Goal: Information Seeking & Learning: Learn about a topic

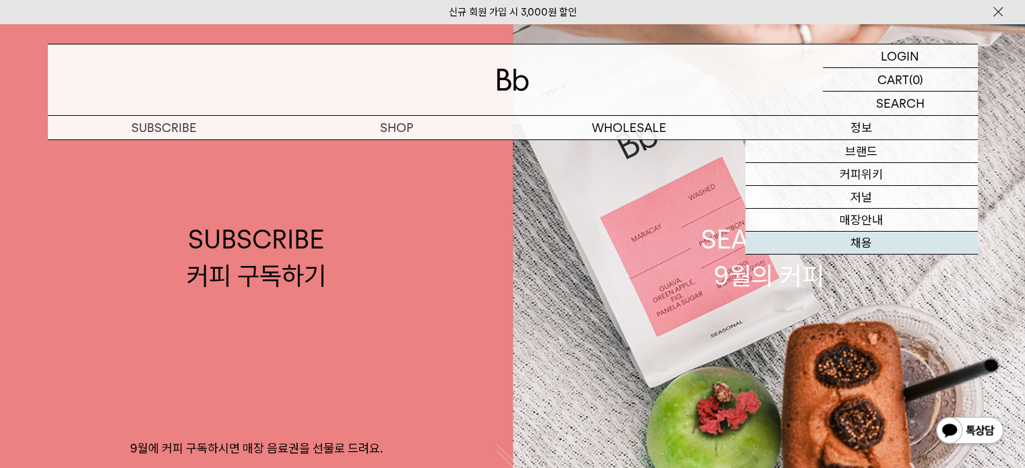
click at [863, 236] on link "채용" at bounding box center [861, 243] width 232 height 23
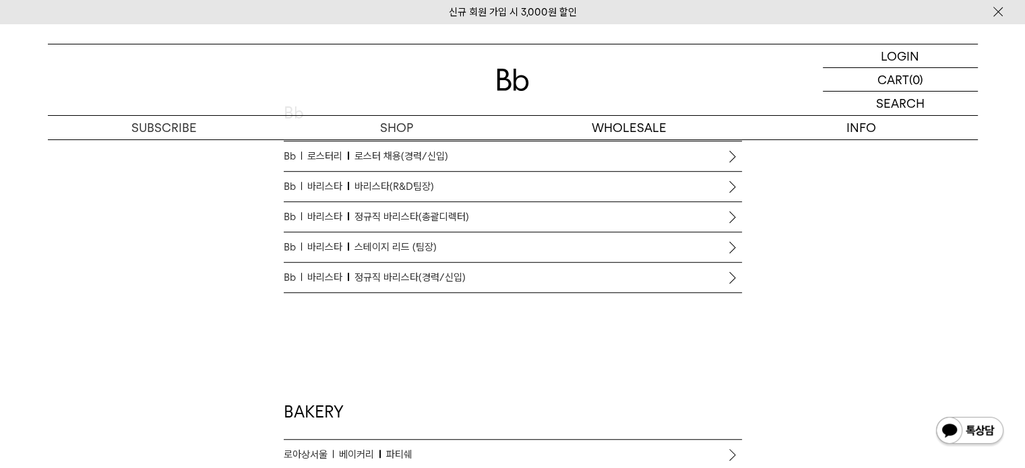
scroll to position [741, 0]
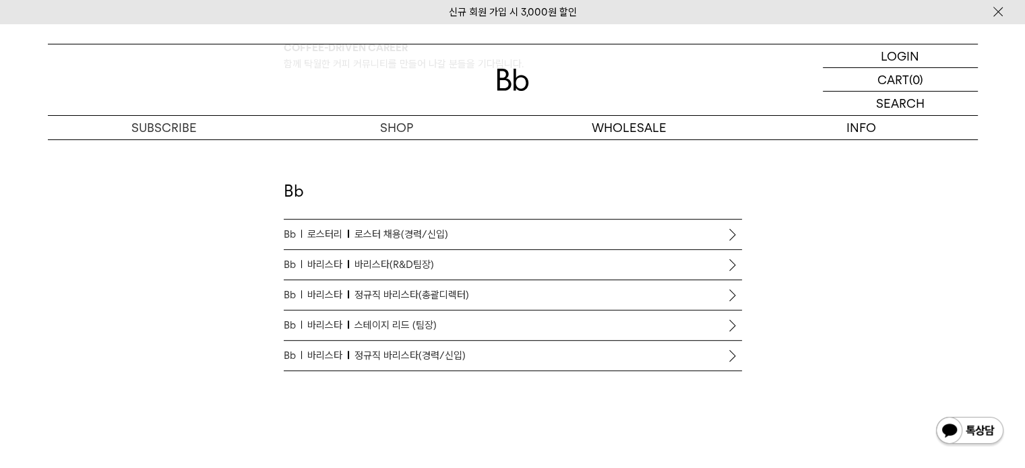
click at [439, 268] on p "Bb 바리스타 바리스타(R&D팀장)" at bounding box center [513, 265] width 458 height 16
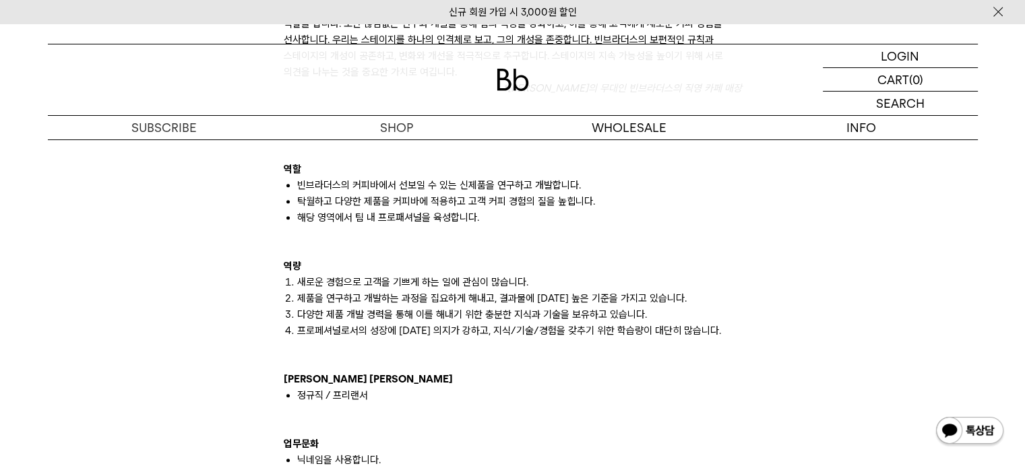
scroll to position [943, 0]
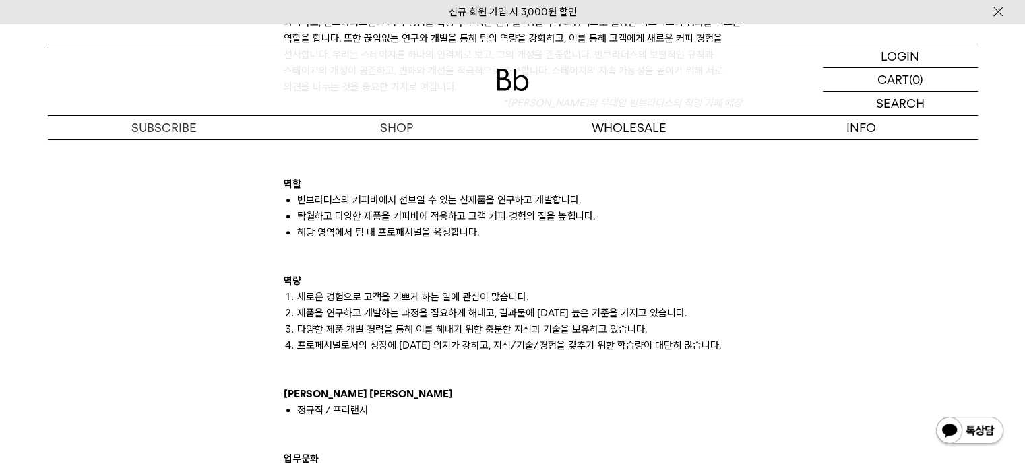
click at [439, 268] on p at bounding box center [513, 265] width 458 height 16
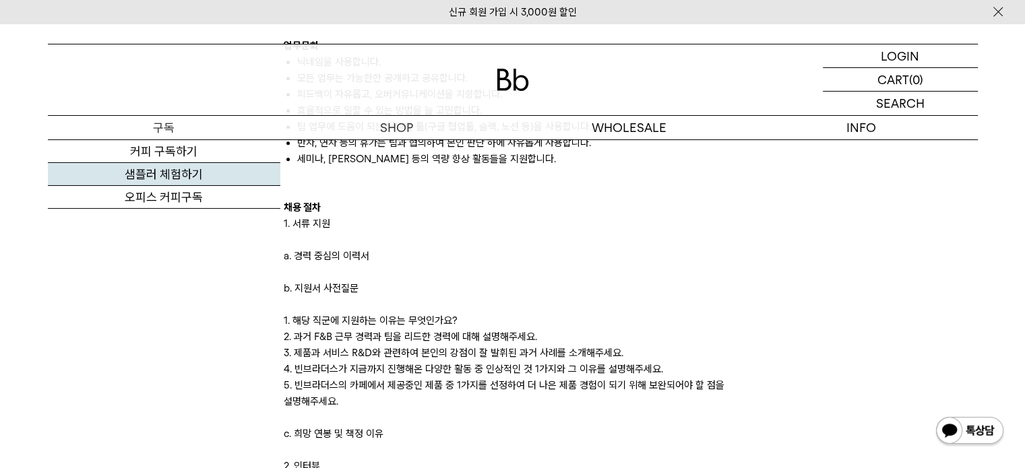
scroll to position [1482, 0]
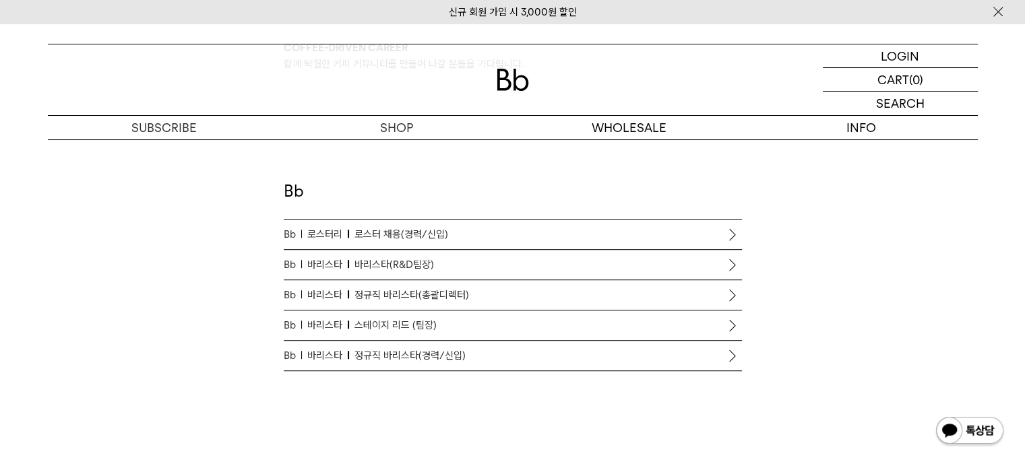
click at [450, 300] on span "정규직 바리스타(총괄디렉터)" at bounding box center [411, 295] width 115 height 16
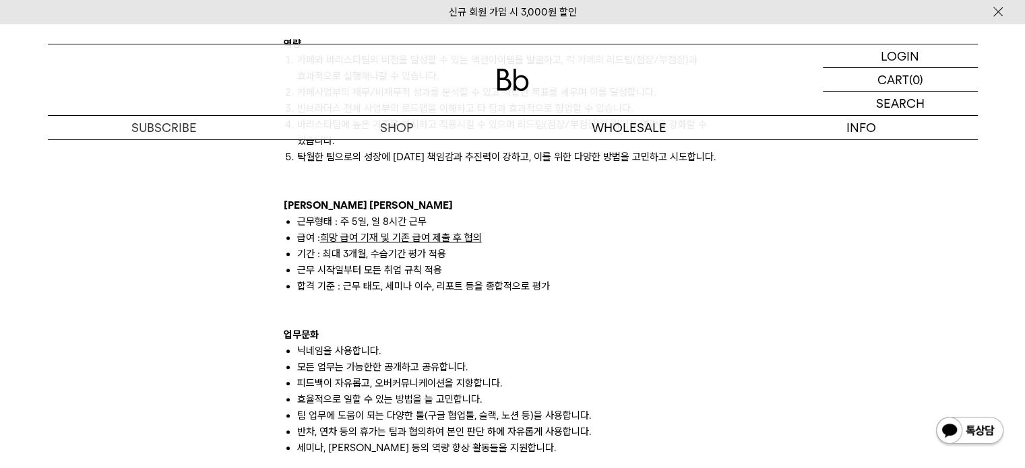
scroll to position [1010, 0]
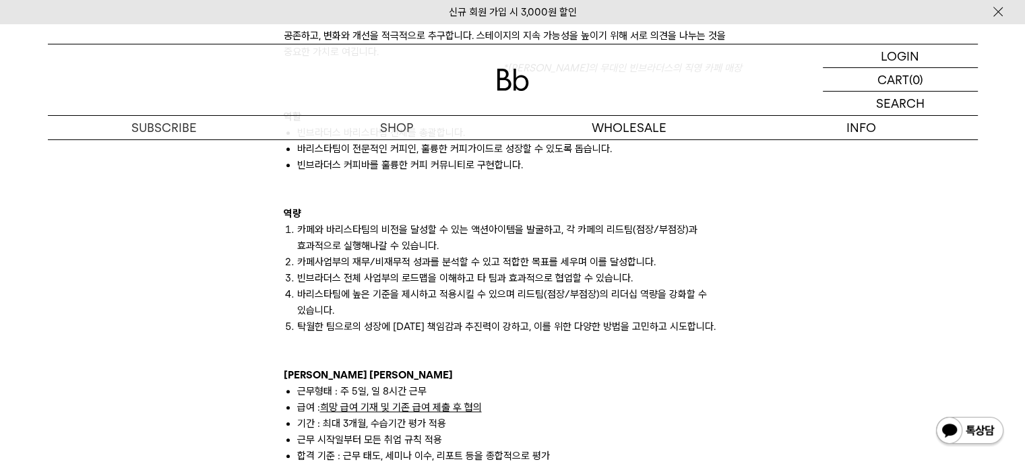
click at [189, 169] on div "Leading Coffee Community 빈브라더스는 커피로 연결되는 탁월한 커뮤니티를 만들어 나갑니다. 빈브라더스의 스테이지 *는 고객에…" at bounding box center [512, 289] width 943 height 1996
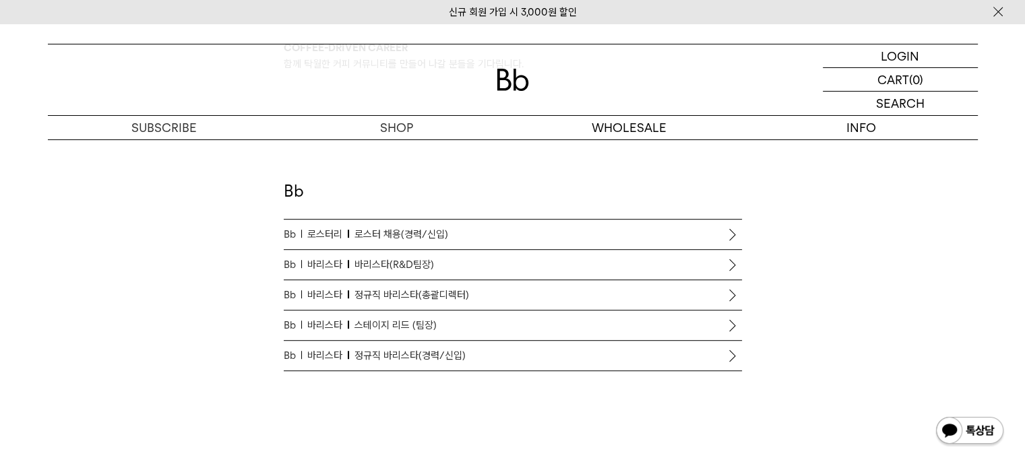
click at [411, 320] on span "스테이지 리드 (팀장)" at bounding box center [395, 325] width 82 height 16
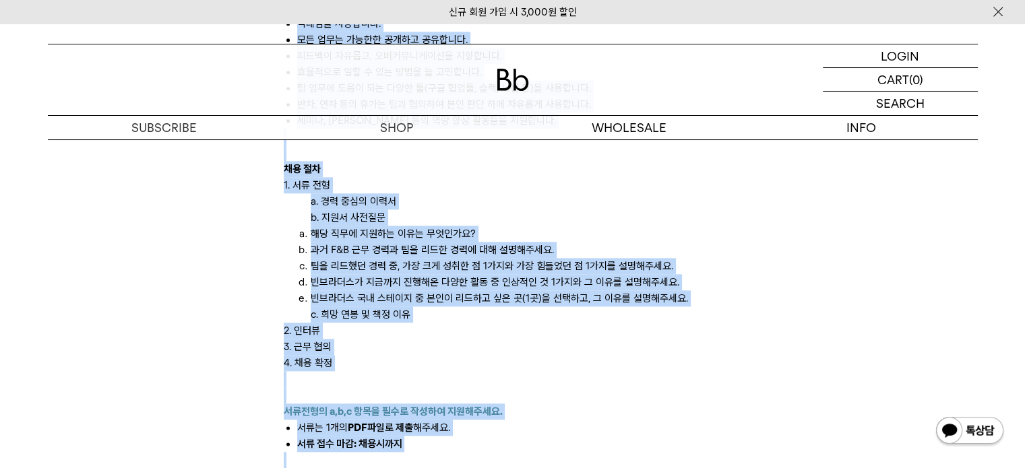
scroll to position [1716, 0]
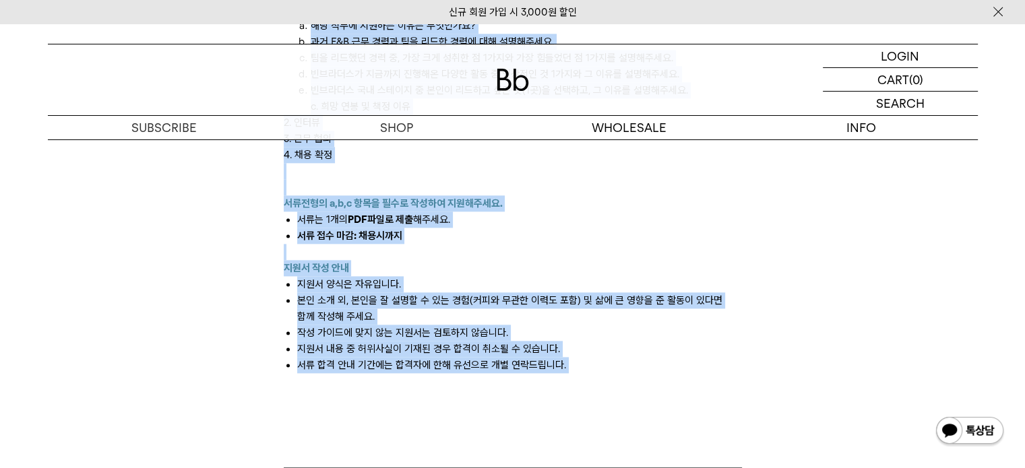
drag, startPoint x: 287, startPoint y: 176, endPoint x: 568, endPoint y: 376, distance: 344.9
copy div "loremi Dolors Ametconse adipis eli sedd eiu tempo inc utla. etdolo magn *a enim…"
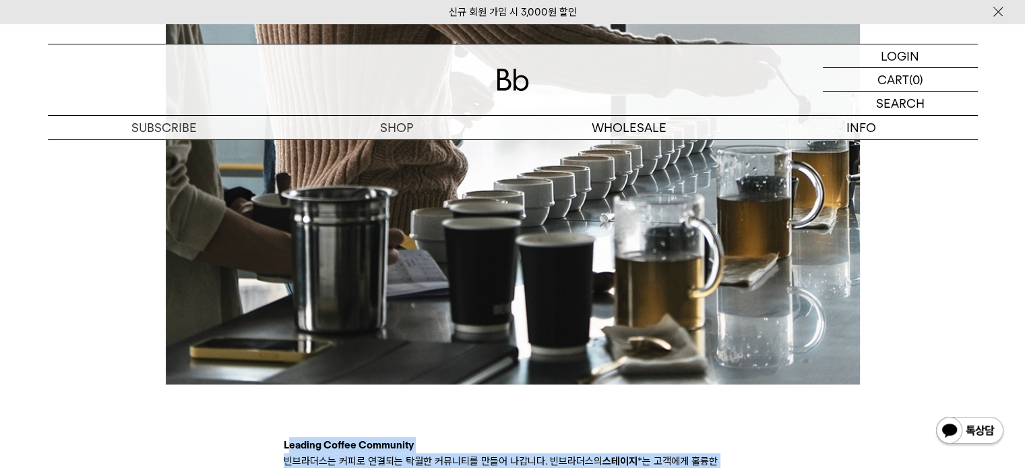
scroll to position [808, 0]
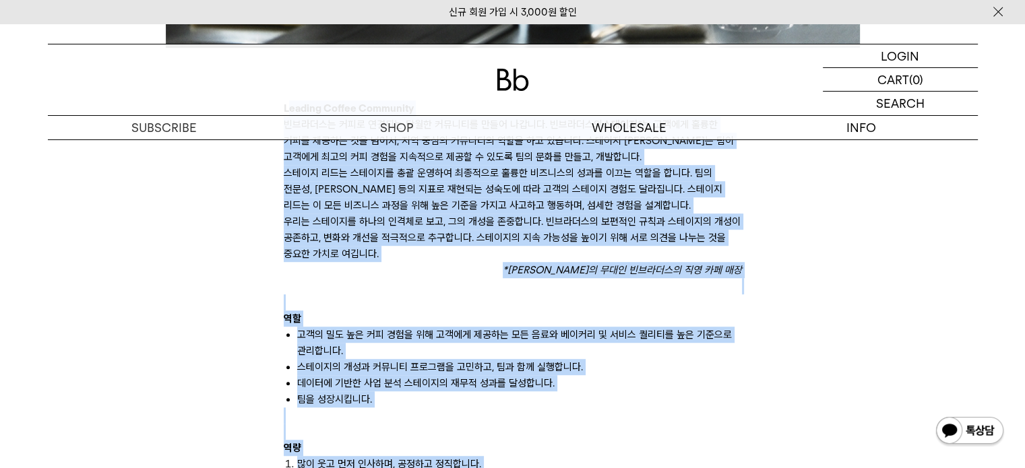
click at [721, 315] on p "역할" at bounding box center [513, 319] width 458 height 16
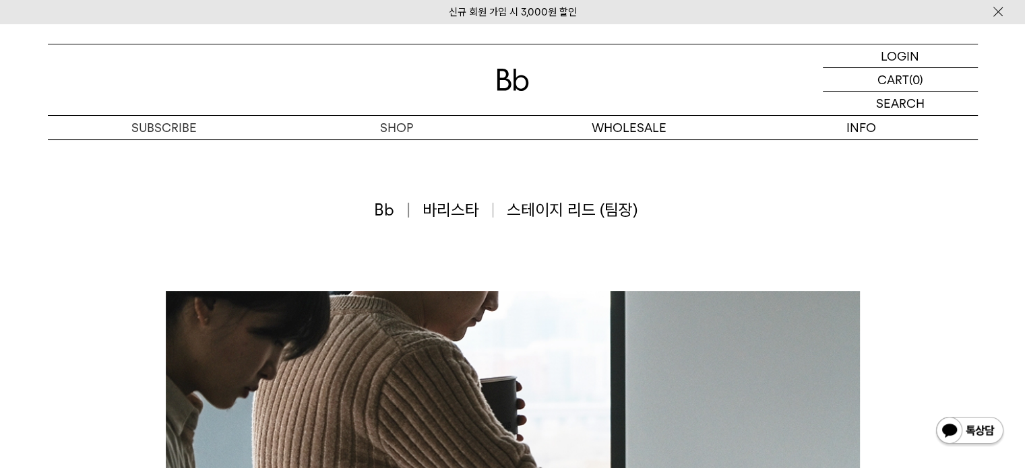
scroll to position [0, 0]
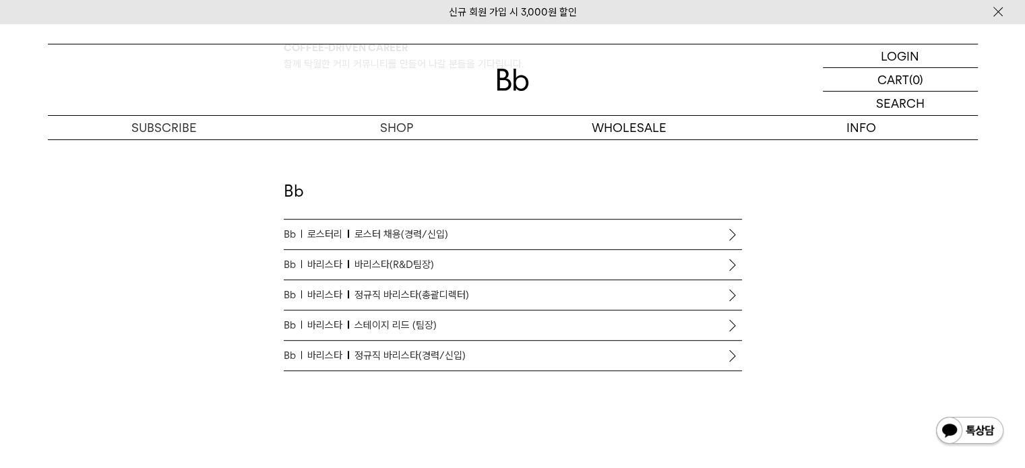
click at [385, 266] on span "바리스타(R&D팀장)" at bounding box center [393, 265] width 79 height 16
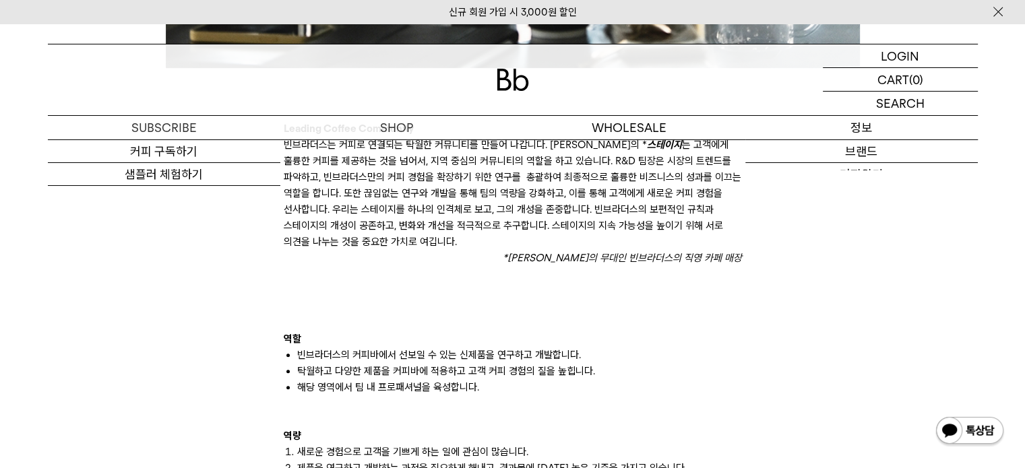
scroll to position [741, 0]
